Goal: Task Accomplishment & Management: Complete application form

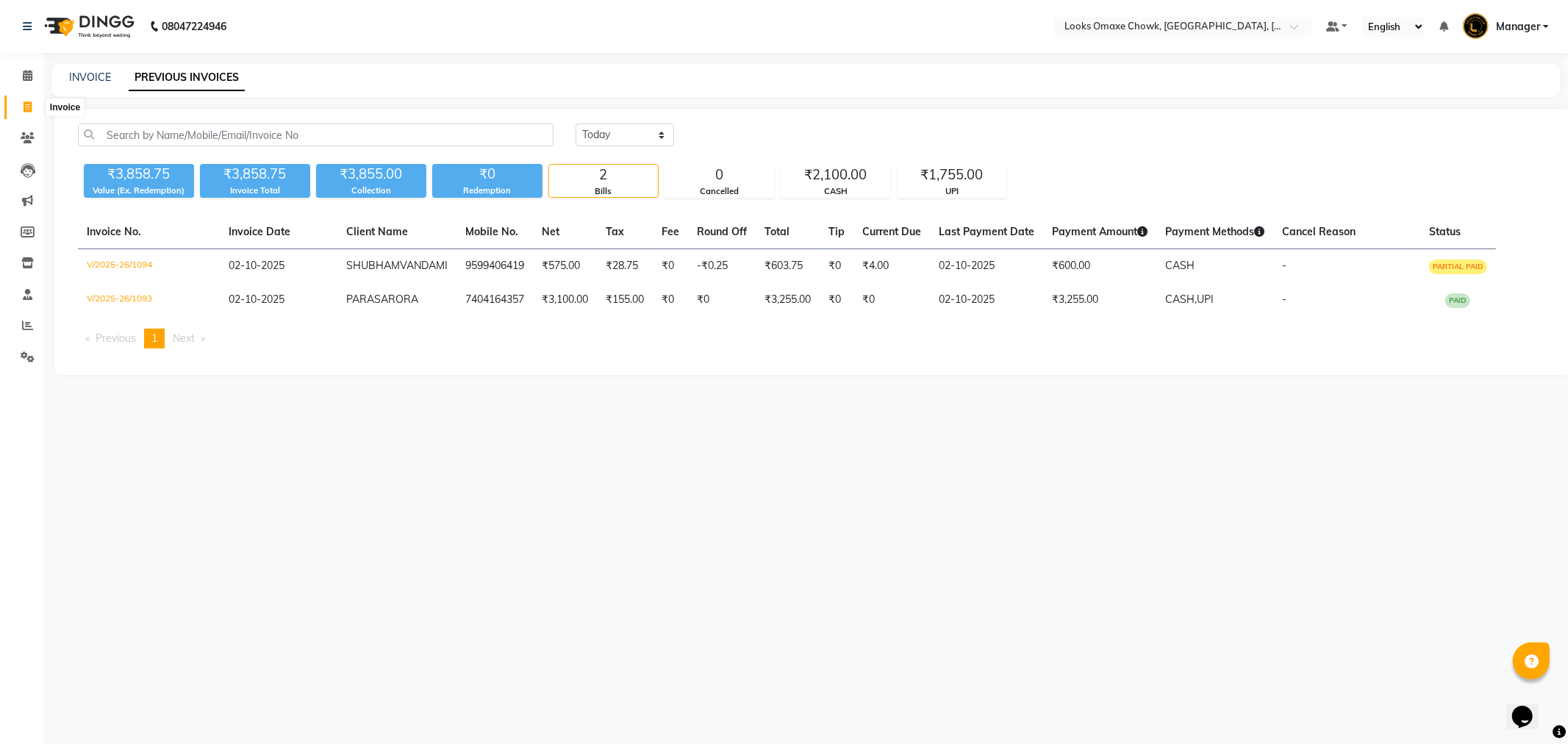
click at [24, 109] on icon at bounding box center [28, 107] width 8 height 11
select select "service"
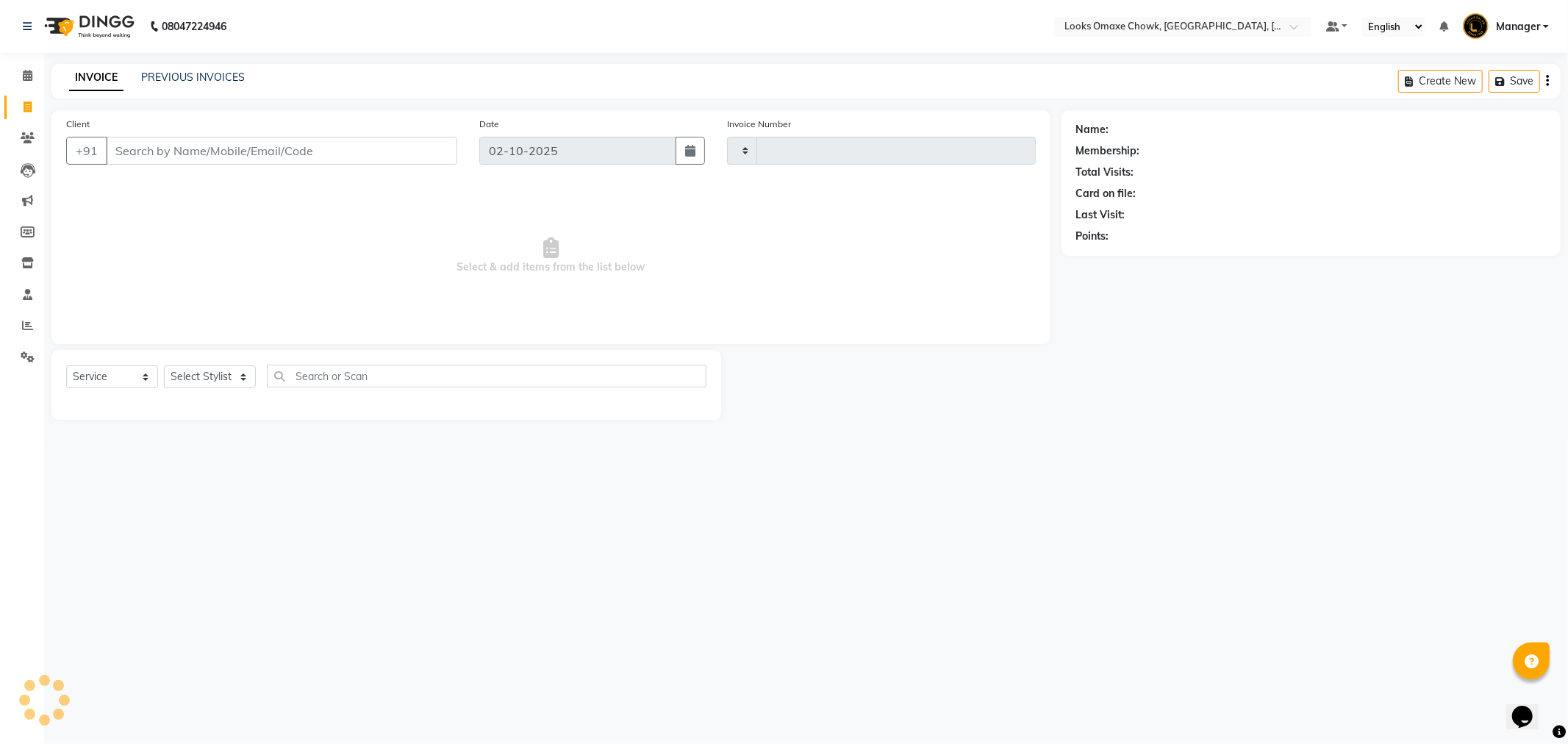
type input "1095"
select select "8121"
click at [126, 379] on select "Select Service Product Membership Package Voucher Prepaid Gift Card" at bounding box center [111, 377] width 92 height 23
select select "P"
click at [66, 366] on select "Select Service Product Membership Package Voucher Prepaid Gift Card" at bounding box center [111, 377] width 92 height 23
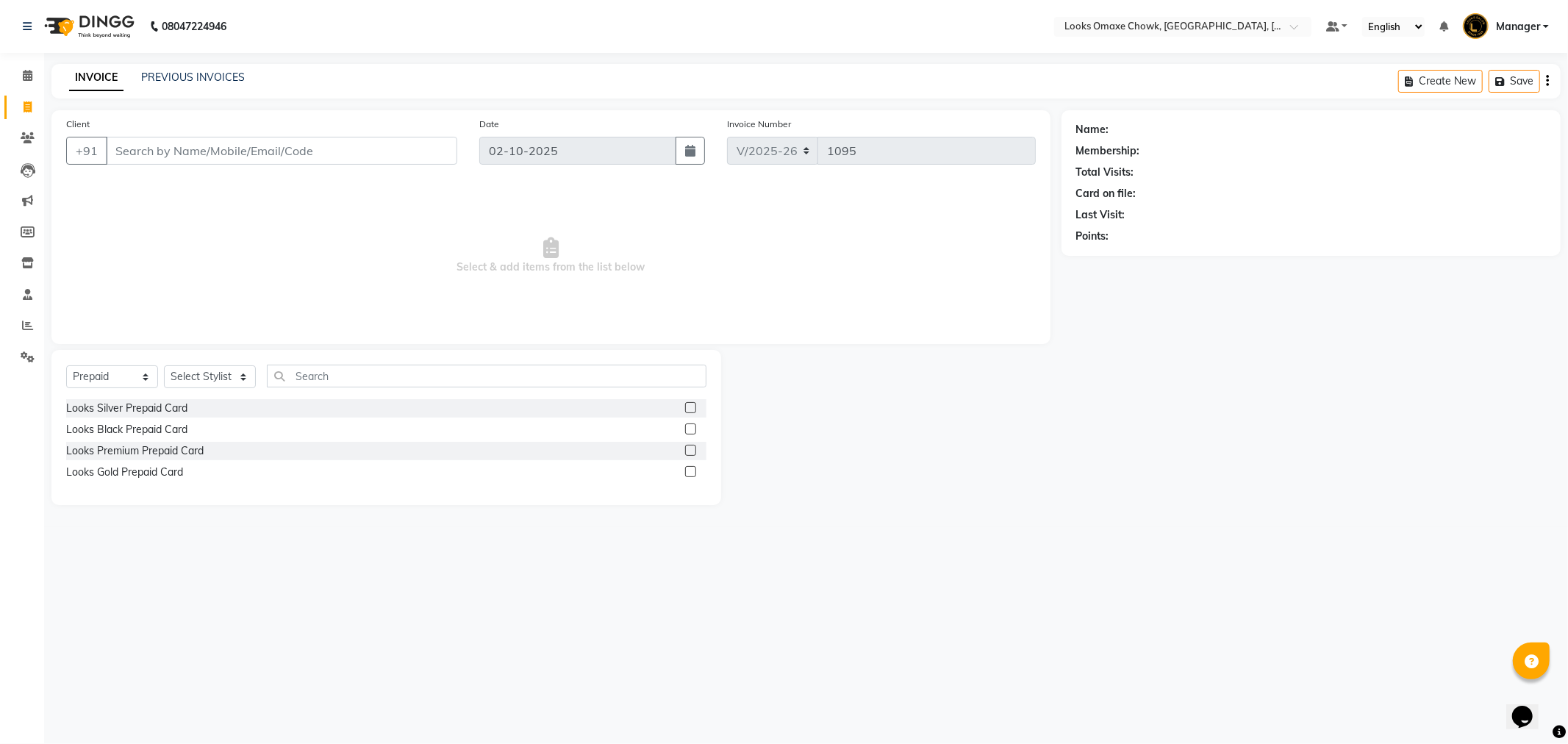
click at [689, 403] on label at bounding box center [691, 408] width 11 height 11
click at [689, 404] on input "checkbox" at bounding box center [690, 409] width 10 height 10
checkbox input "false"
click at [228, 376] on select "Select Stylist Aditya_mrg [PERSON_NAME] Counter_Sales Manager [PERSON_NAME] [PE…" at bounding box center [209, 377] width 92 height 23
select select "75645"
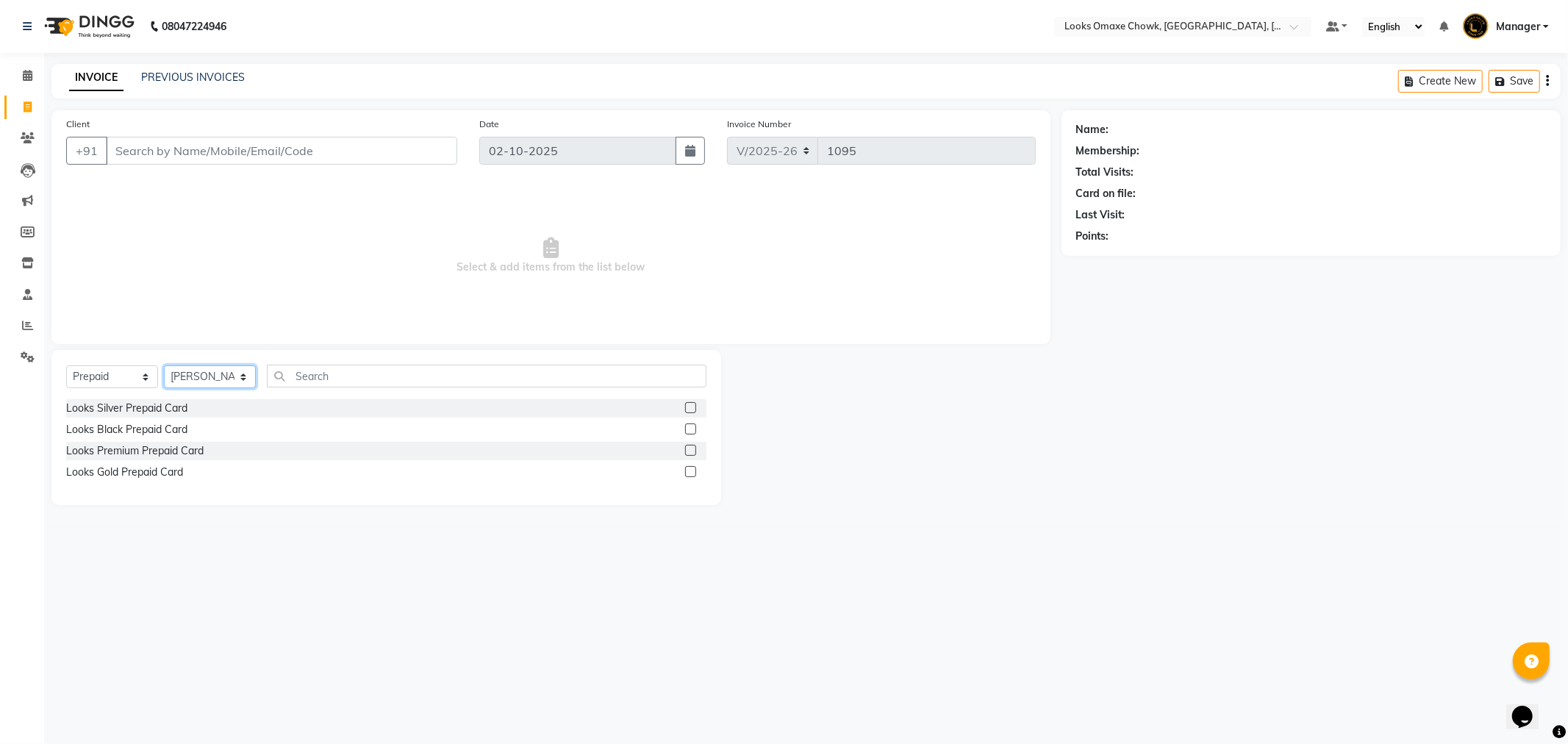
click at [164, 366] on select "Select Stylist Aditya_mrg [PERSON_NAME] Counter_Sales Manager [PERSON_NAME] [PE…" at bounding box center [209, 377] width 92 height 23
click at [694, 408] on label at bounding box center [691, 408] width 11 height 11
click at [694, 408] on input "checkbox" at bounding box center [690, 409] width 10 height 10
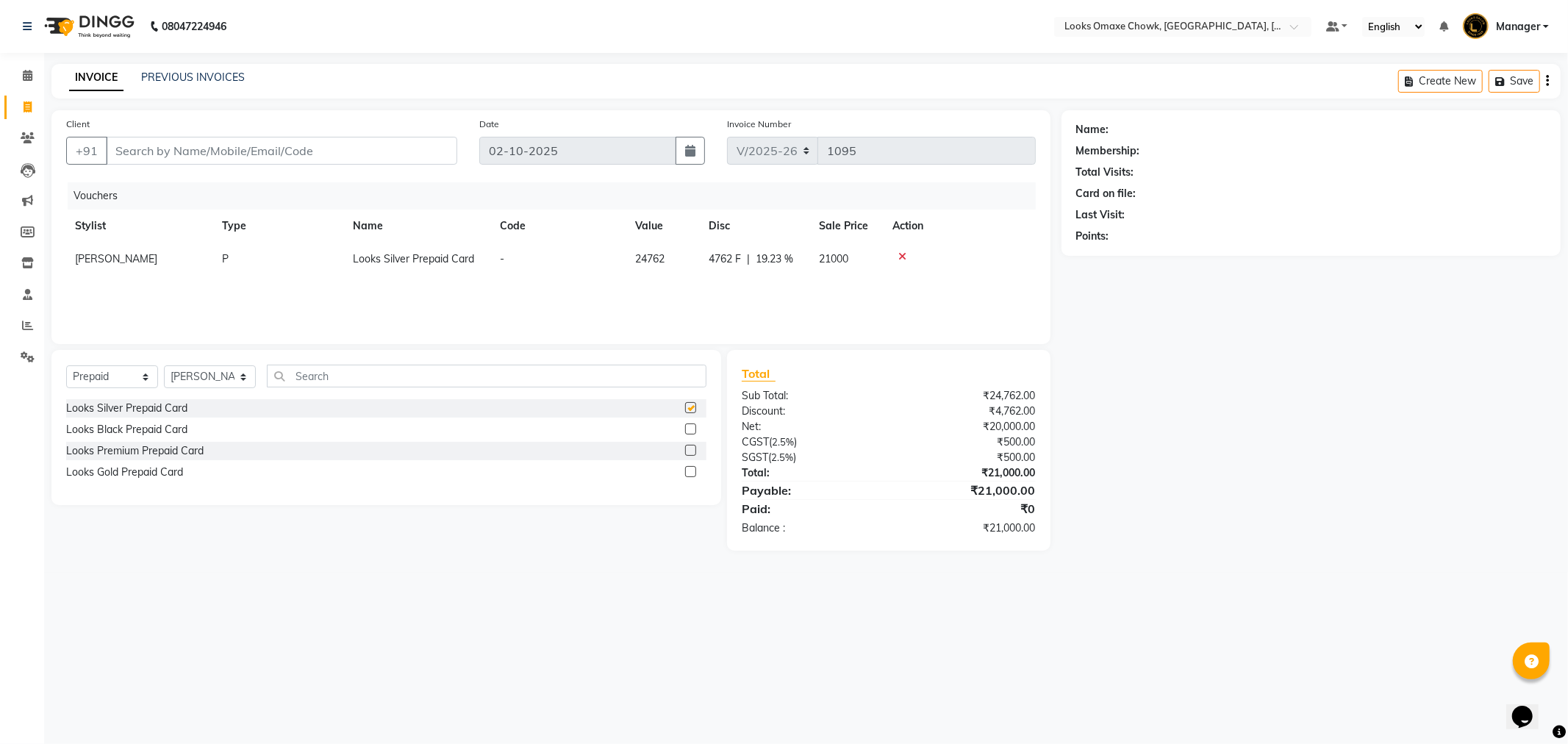
checkbox input "false"
click at [898, 253] on icon at bounding box center [902, 257] width 8 height 11
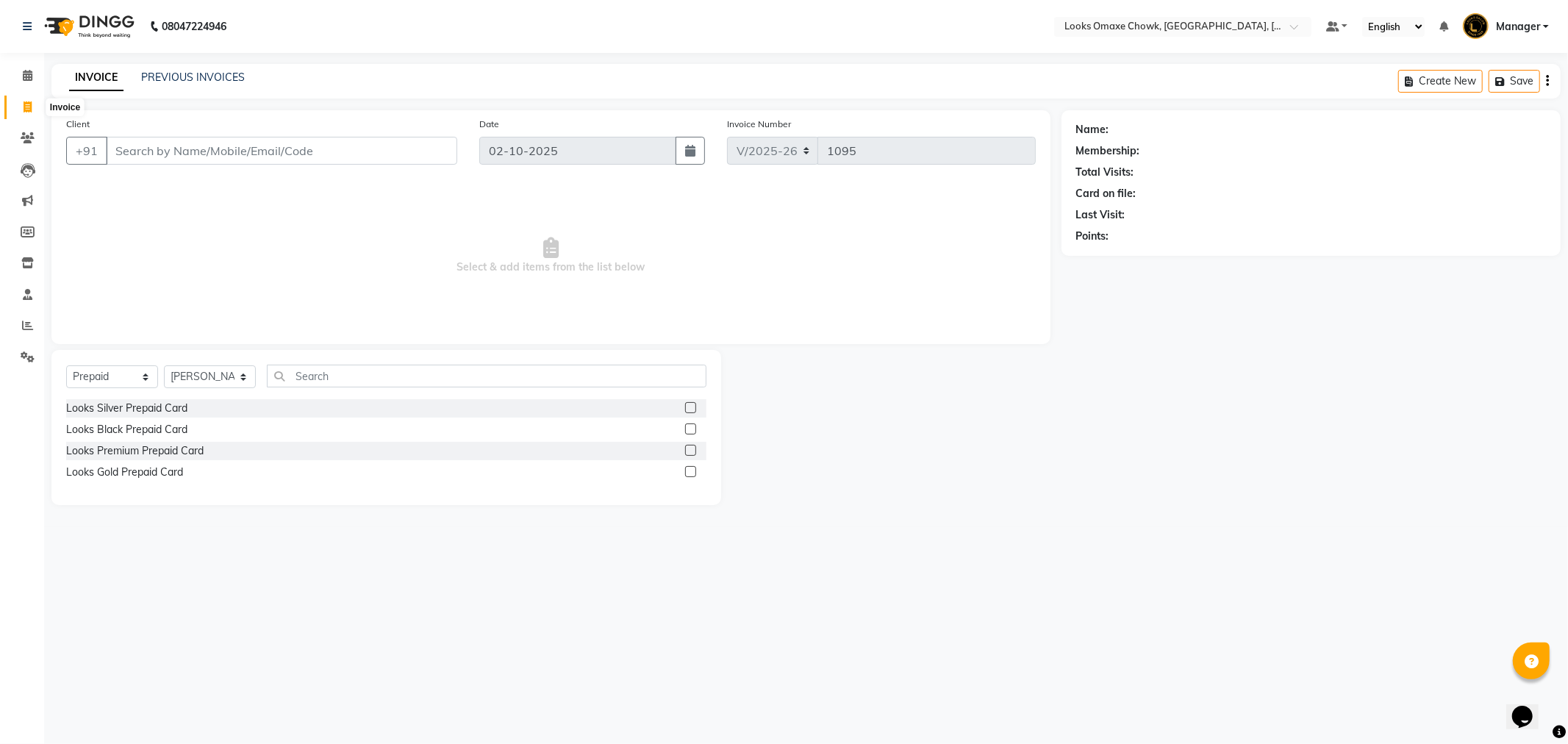
click at [25, 102] on icon at bounding box center [28, 107] width 8 height 11
select select "service"
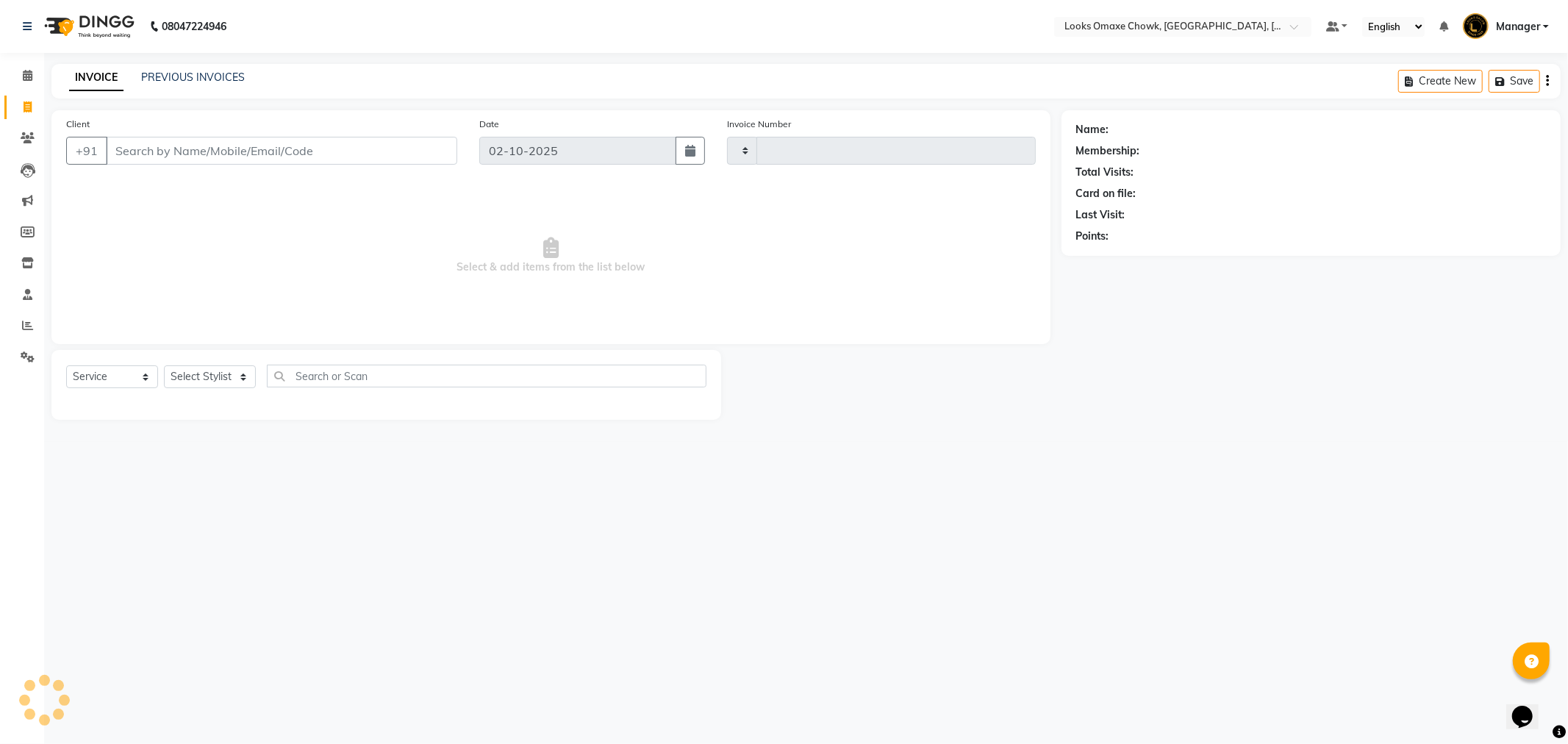
type input "1095"
select select "8121"
